Goal: Information Seeking & Learning: Learn about a topic

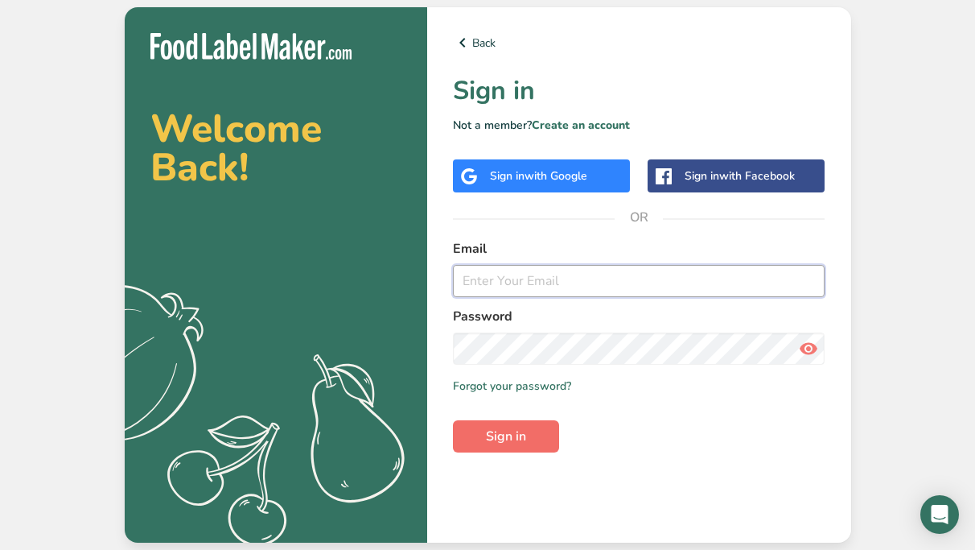
type input "[EMAIL_ADDRESS][DOMAIN_NAME]"
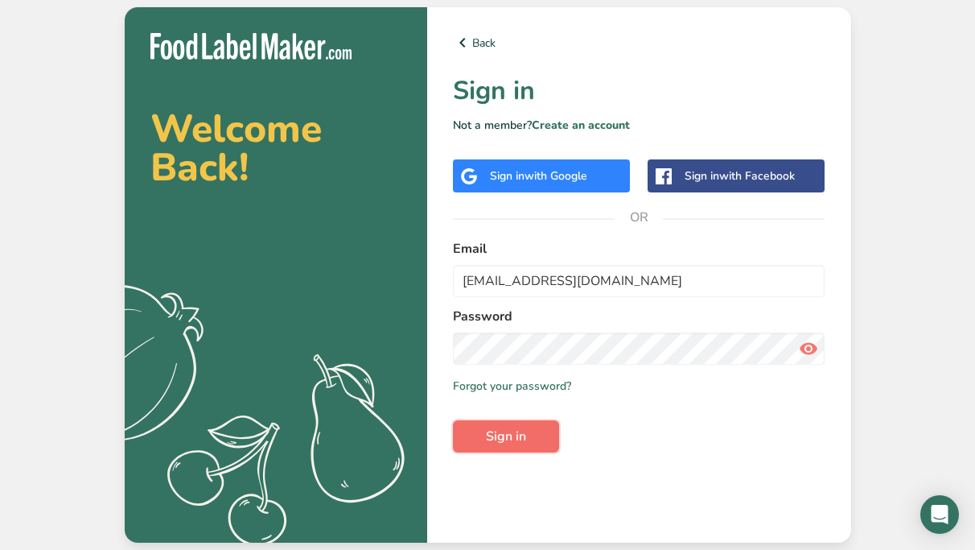
click at [519, 446] on button "Sign in" at bounding box center [506, 436] width 106 height 32
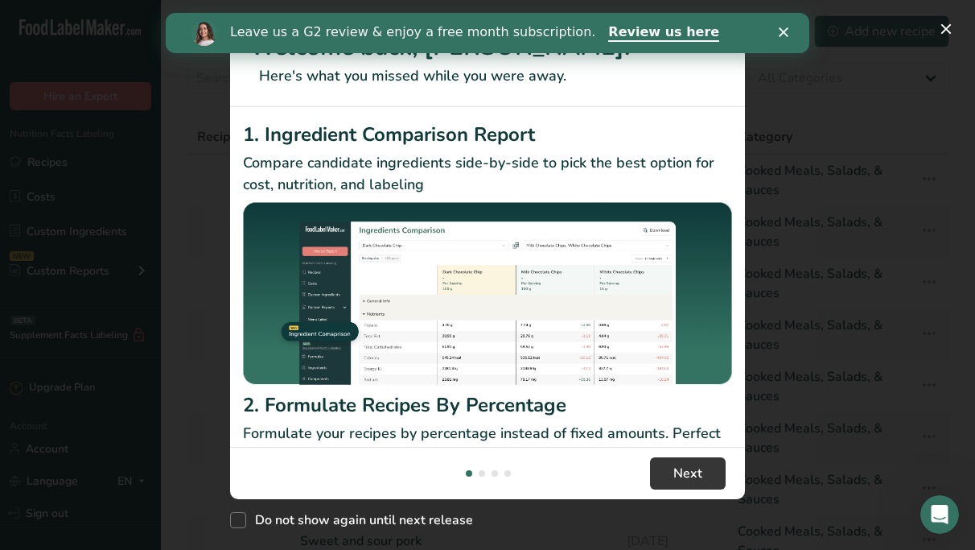
click at [783, 39] on div "Leave us a G2 review & enjoy a free month subscription. Review us here" at bounding box center [488, 32] width 644 height 27
click at [787, 29] on polygon "Close" at bounding box center [784, 32] width 10 height 10
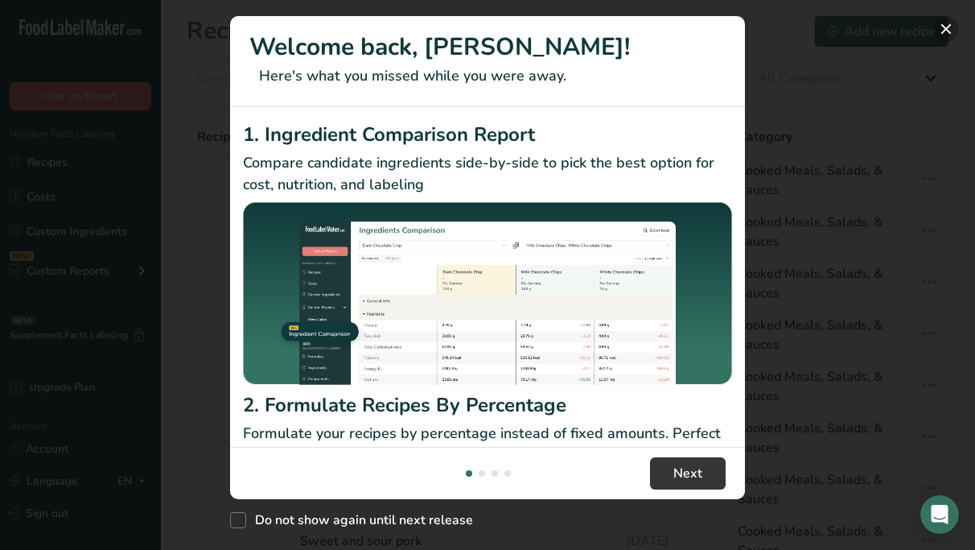
click at [943, 30] on button "New Features" at bounding box center [947, 29] width 26 height 26
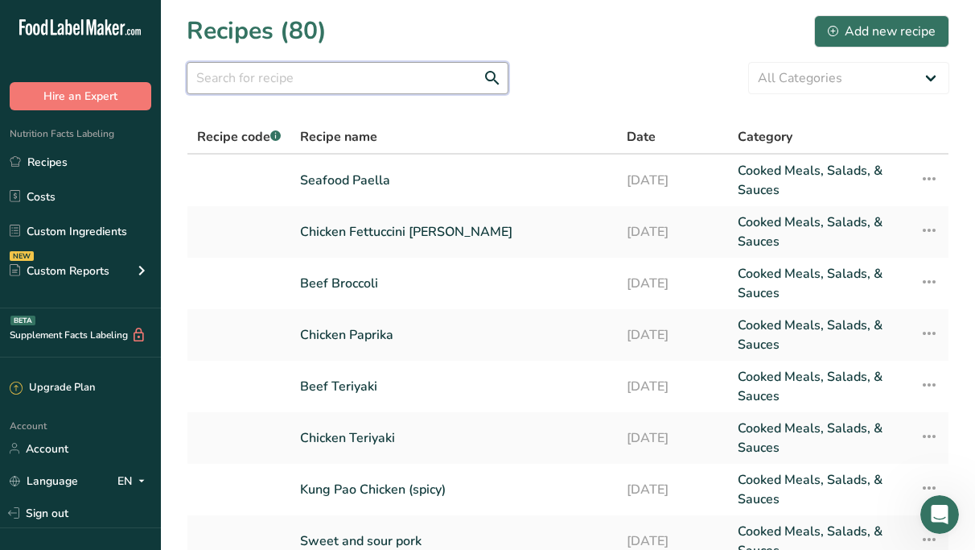
click at [242, 76] on input "text" at bounding box center [348, 78] width 322 height 32
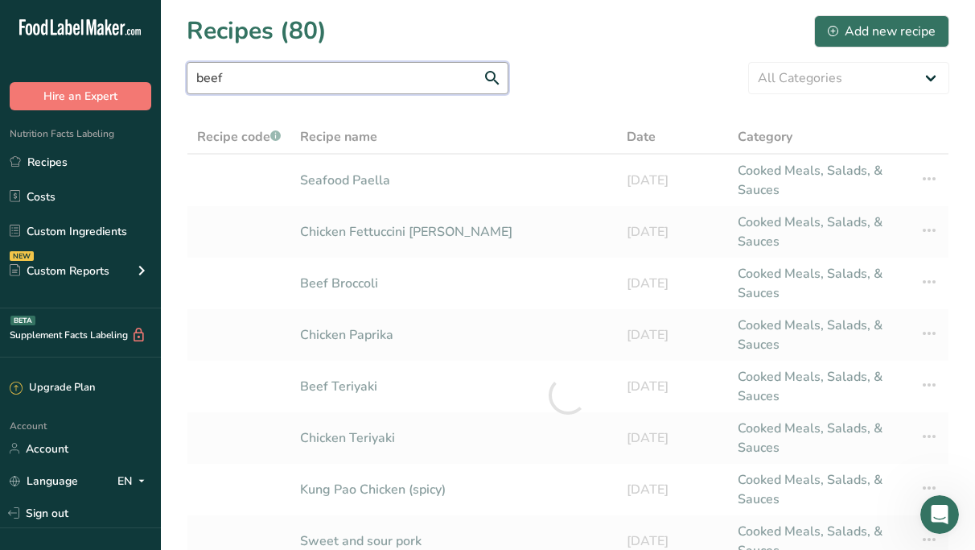
click at [493, 74] on input "beef" at bounding box center [348, 78] width 322 height 32
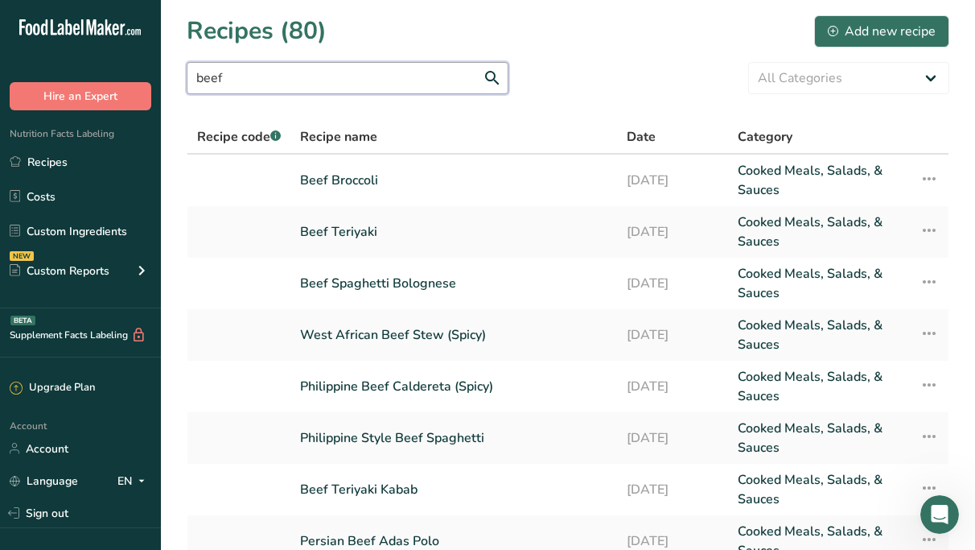
click at [253, 70] on input "beef" at bounding box center [348, 78] width 322 height 32
click at [243, 82] on input "beef" at bounding box center [348, 78] width 322 height 32
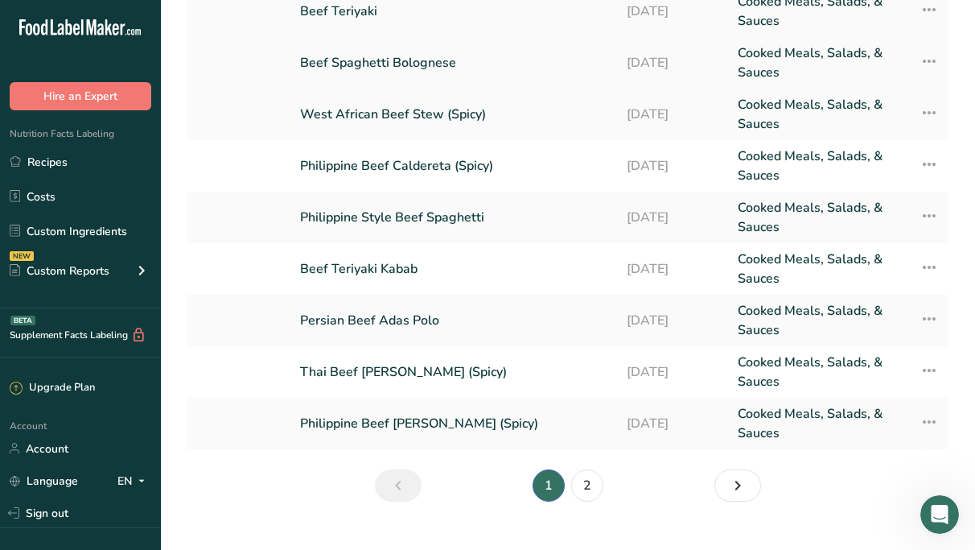
scroll to position [233, 0]
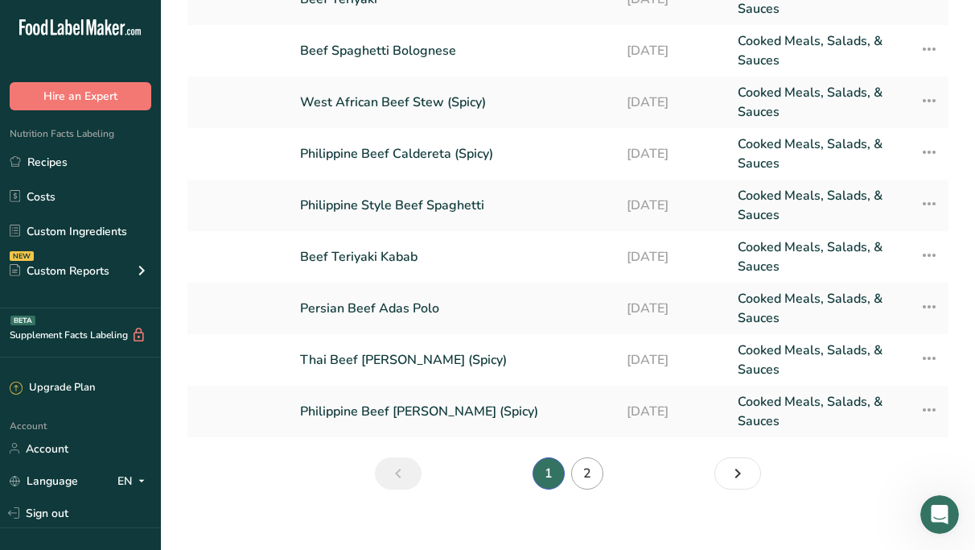
type input "beef"
click at [590, 469] on link "2" at bounding box center [587, 473] width 32 height 32
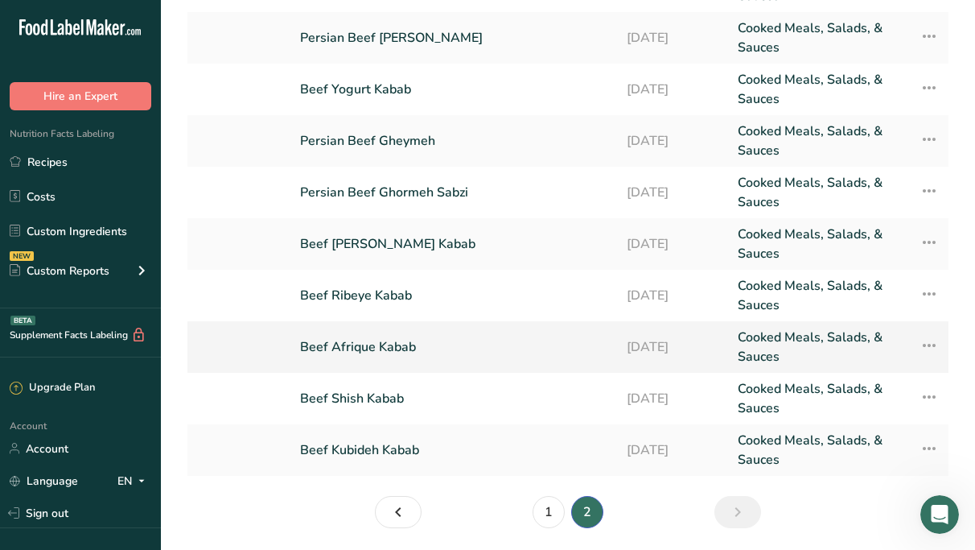
scroll to position [195, 0]
click at [546, 511] on link "1" at bounding box center [549, 511] width 32 height 32
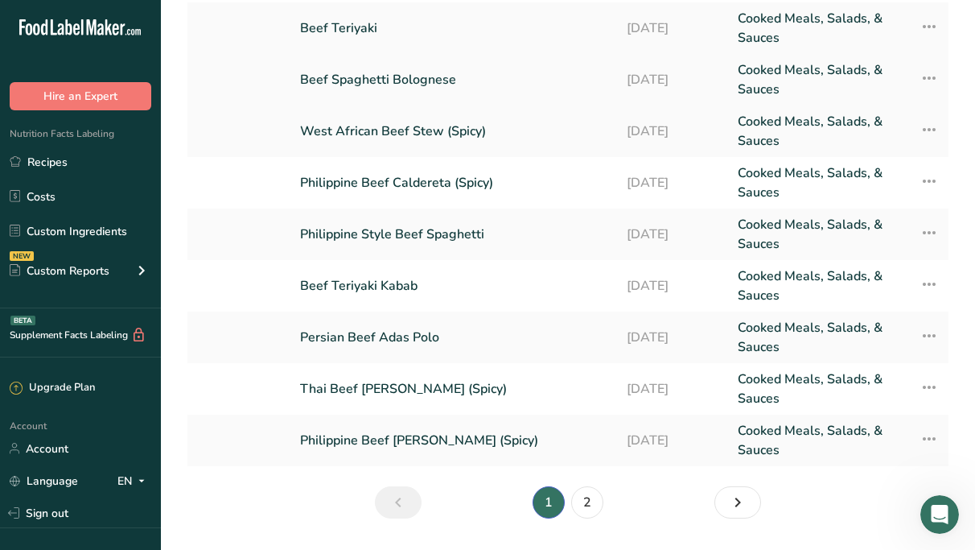
scroll to position [196, 0]
